Goal: Task Accomplishment & Management: Manage account settings

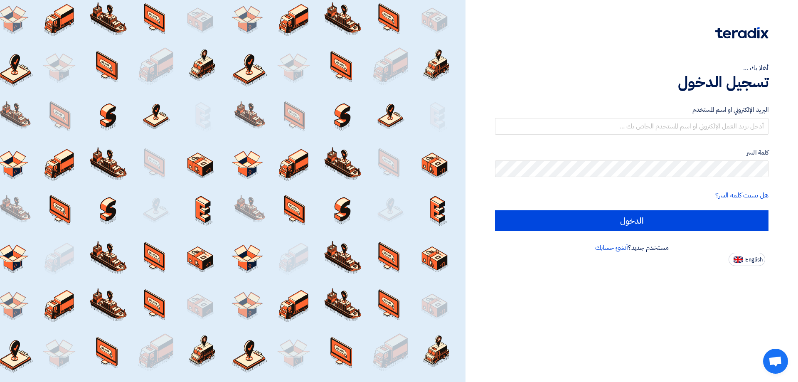
click at [682, 117] on div "البريد الإلكتروني او اسم المستخدم" at bounding box center [632, 120] width 274 height 30
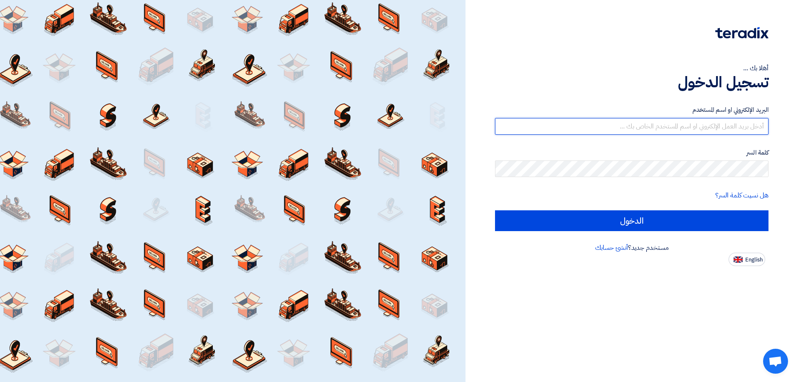
click at [680, 124] on input "text" at bounding box center [632, 126] width 274 height 17
type input "[EMAIL_ADDRESS][DOMAIN_NAME]"
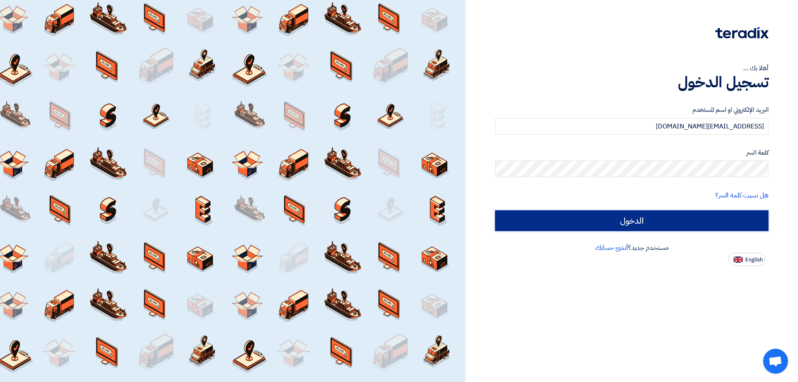
click at [634, 213] on input "الدخول" at bounding box center [632, 220] width 274 height 21
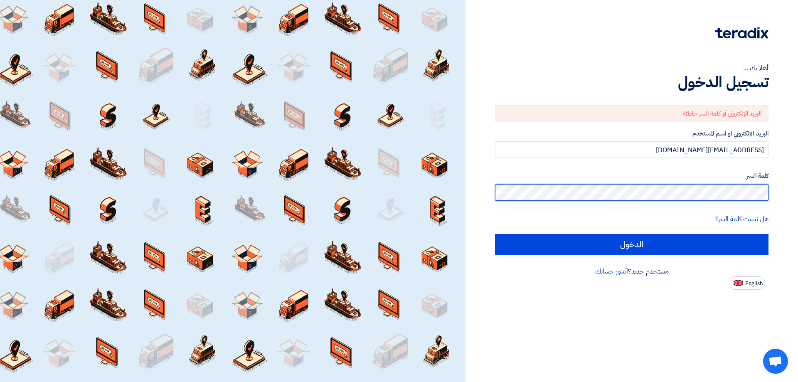
click at [798, 168] on div "أهلا بك ... تسجيل الدخول البريد الإلكتروني أو كلمة السر خاطئة البريد الإلكتروني…" at bounding box center [632, 191] width 333 height 382
click at [798, 206] on div "أهلا بك ... تسجيل الدخول البريد الإلكتروني أو كلمة السر خاطئة البريد الإلكتروني…" at bounding box center [632, 191] width 333 height 382
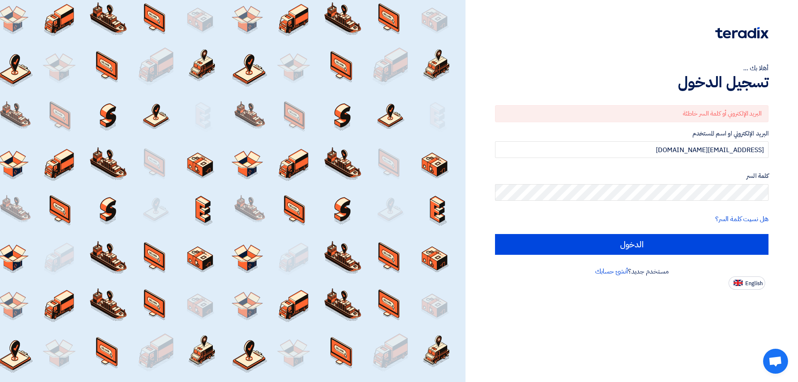
click at [667, 229] on form "البريد الإلكتروني أو كلمة السر خاطئة البريد الإلكتروني او اسم المستخدم [EMAIL_A…" at bounding box center [632, 180] width 274 height 150
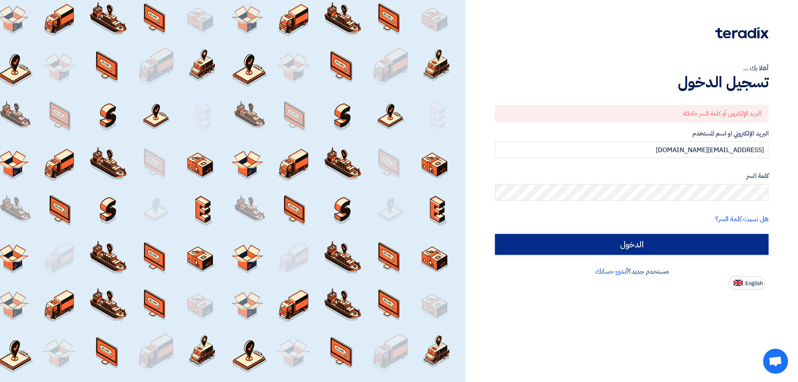
drag, startPoint x: 669, startPoint y: 244, endPoint x: 710, endPoint y: 244, distance: 40.7
click at [669, 244] on input "الدخول" at bounding box center [632, 244] width 274 height 21
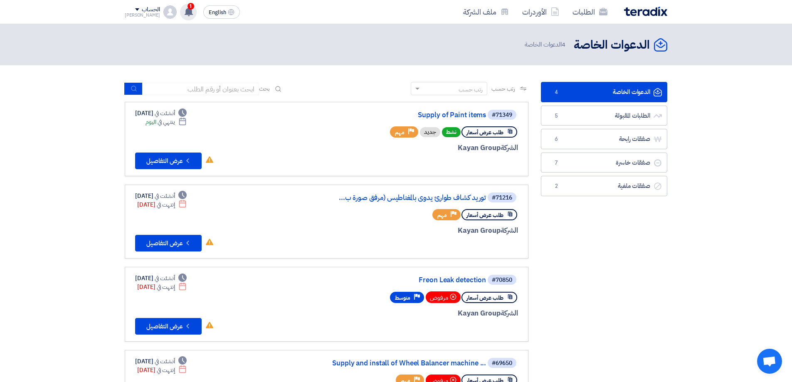
click at [185, 10] on use at bounding box center [189, 11] width 8 height 9
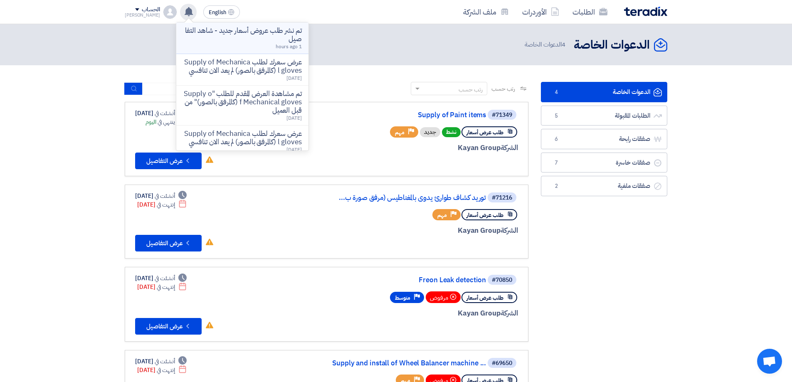
click at [269, 39] on p "تم نشر طلب عروض أسعار جديد - شاهد التفاصيل" at bounding box center [242, 35] width 119 height 17
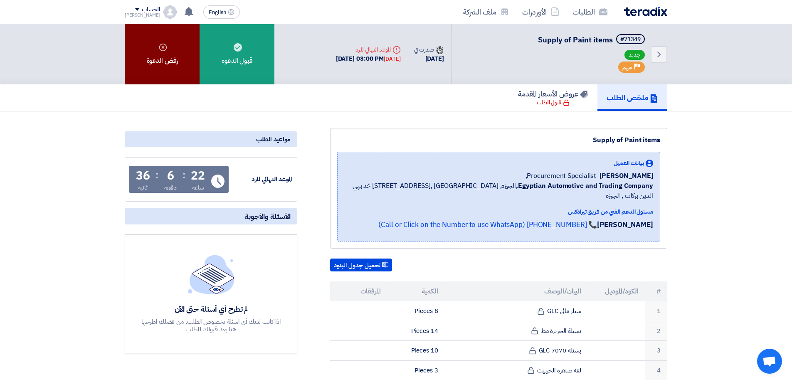
click at [172, 63] on div "رفض الدعوة" at bounding box center [162, 54] width 75 height 60
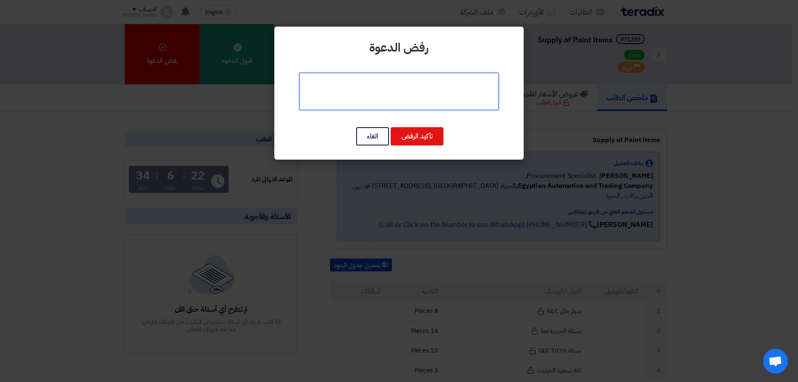
click at [436, 98] on textarea at bounding box center [399, 91] width 200 height 37
type textarea "u]l"
drag, startPoint x: 419, startPoint y: 83, endPoint x: 185, endPoint y: 52, distance: 236.0
click at [180, 53] on modal-container "رفض الدعوة تأكيد الرفض الغاء" at bounding box center [399, 191] width 798 height 382
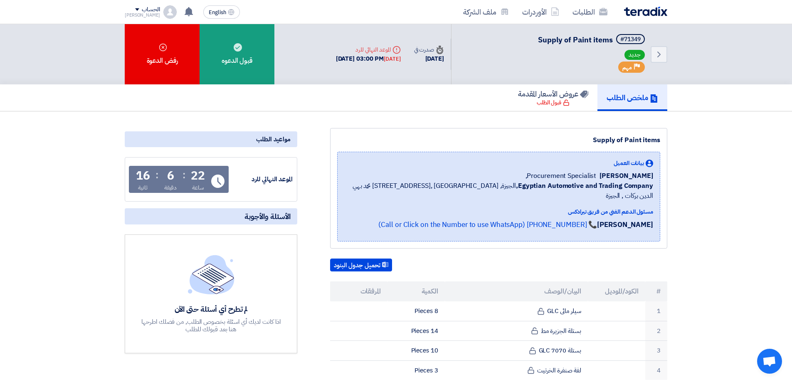
drag, startPoint x: 659, startPoint y: 32, endPoint x: 560, endPoint y: 270, distance: 257.3
click at [560, 270] on div "تحميل جدول البنود # الكود/الموديل البيان/الوصف الكمية المرفقات 1 سيلر مائى GLC …" at bounding box center [498, 320] width 337 height 122
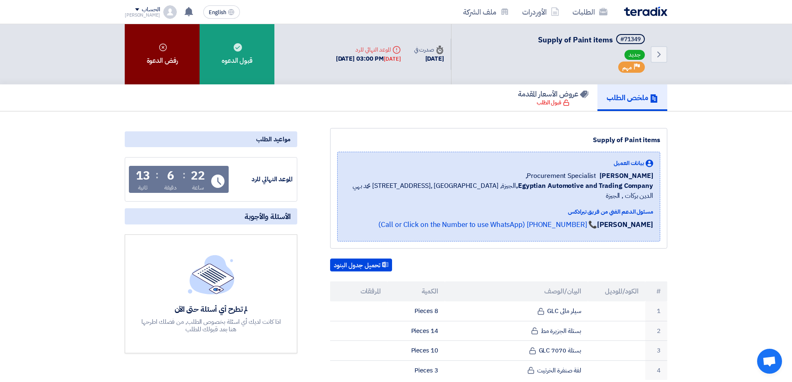
click at [167, 48] on div "رفض الدعوة" at bounding box center [162, 54] width 75 height 60
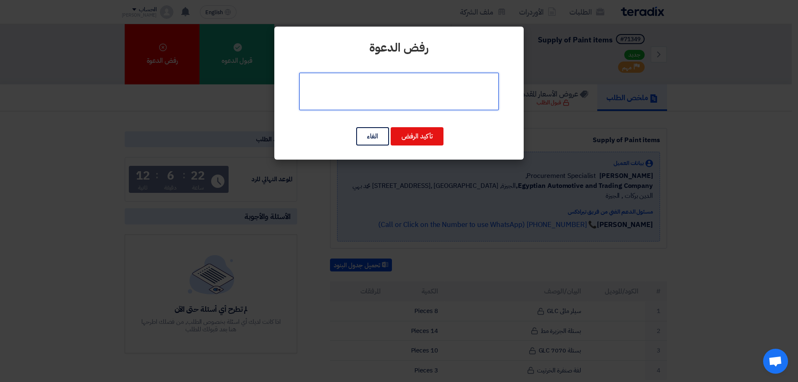
click at [447, 94] on textarea at bounding box center [399, 91] width 200 height 37
type textarea "NA"
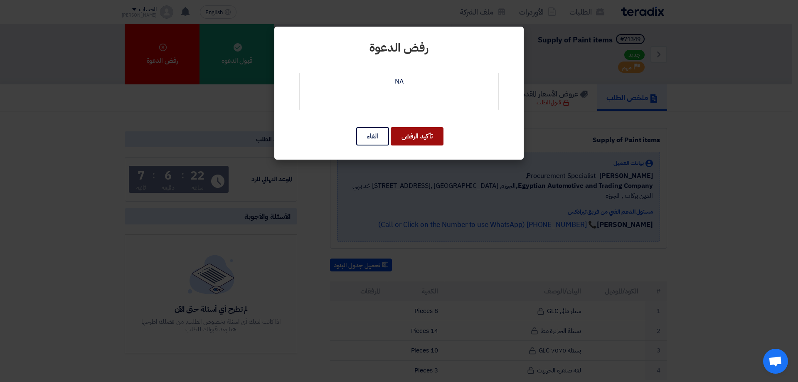
click at [409, 138] on button "تأكيد الرفض" at bounding box center [417, 136] width 53 height 18
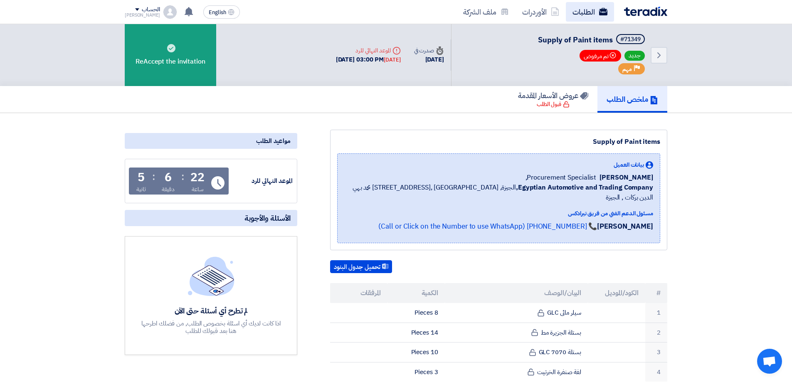
click at [591, 11] on link "الطلبات" at bounding box center [590, 12] width 48 height 20
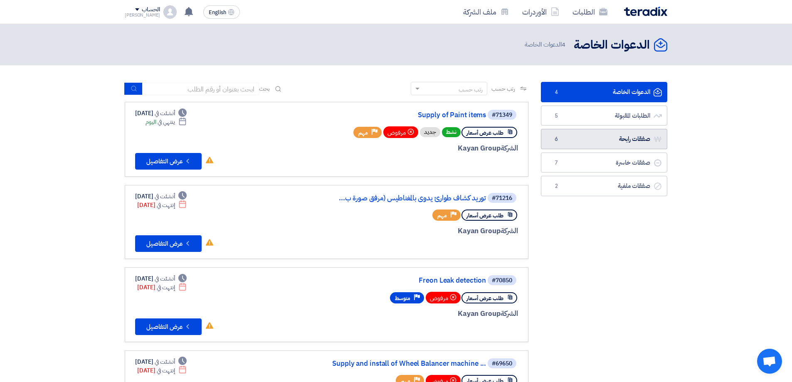
click at [630, 145] on link "صفقات رابحة صفقات رابحة 6" at bounding box center [604, 139] width 126 height 20
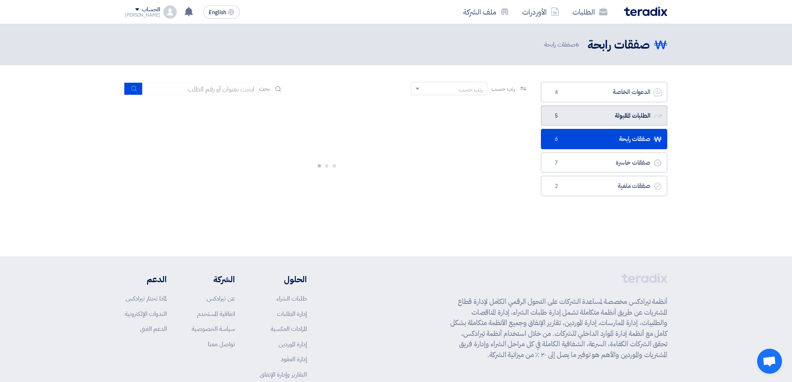
click at [626, 109] on link "الطلبات المقبولة الطلبات المقبولة 5" at bounding box center [604, 116] width 126 height 20
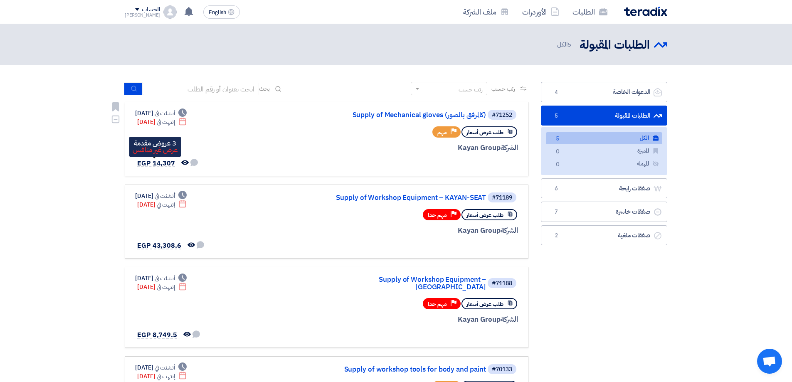
click at [163, 163] on span "EGP 14,307" at bounding box center [156, 163] width 38 height 10
